Goal: Task Accomplishment & Management: Book appointment/travel/reservation

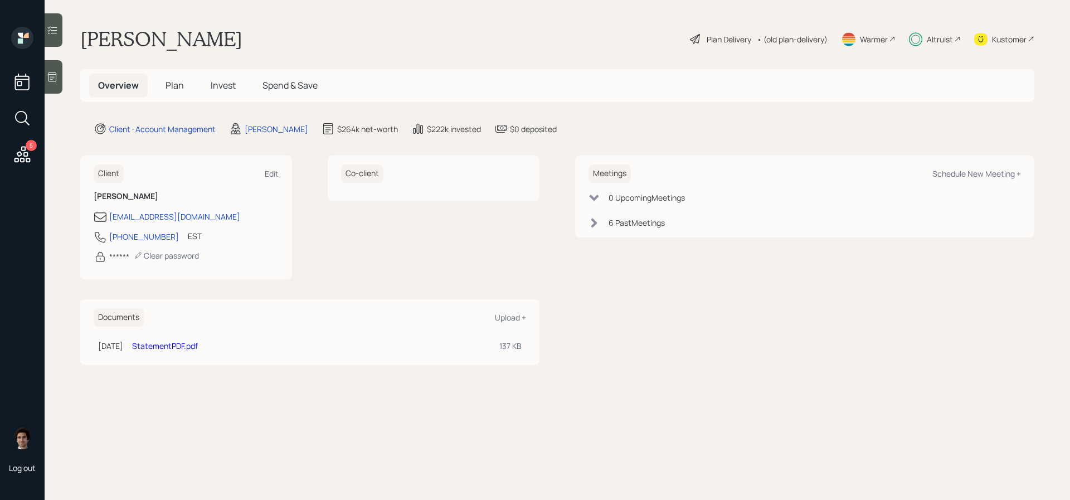
click at [970, 183] on div "Meetings Schedule New Meeting + 0 Upcoming Meeting s 6 Past Meeting s" at bounding box center [804, 196] width 459 height 82
click at [980, 178] on div "Schedule New Meeting +" at bounding box center [976, 173] width 89 height 11
select select "59554aeb-d739-4552-90b9-0d27d70b4bf7"
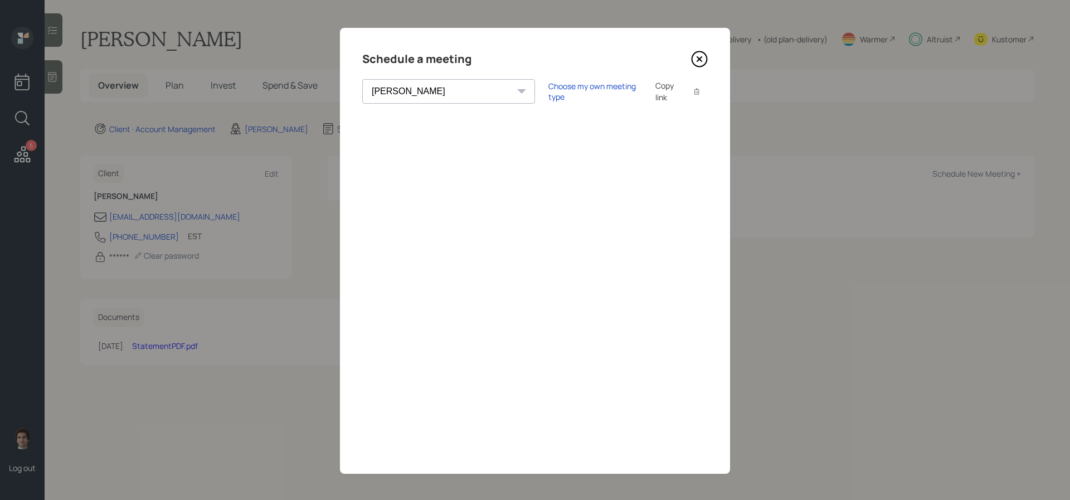
click at [655, 97] on div "Copy link Copy text" at bounding box center [681, 91] width 52 height 23
